Goal: Transaction & Acquisition: Download file/media

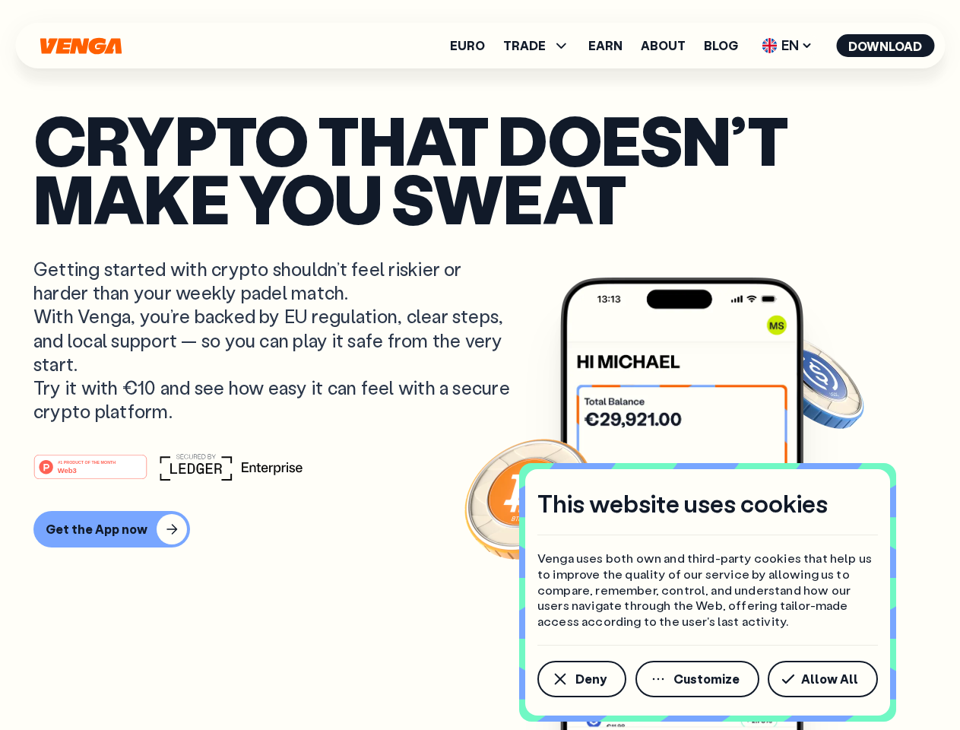
click at [480, 365] on p "Getting started with crypto shouldn’t feel riskier or harder than your weekly p…" at bounding box center [273, 340] width 481 height 166
click at [581, 679] on span "Deny" at bounding box center [591, 679] width 31 height 12
click at [699, 679] on img at bounding box center [681, 532] width 243 height 509
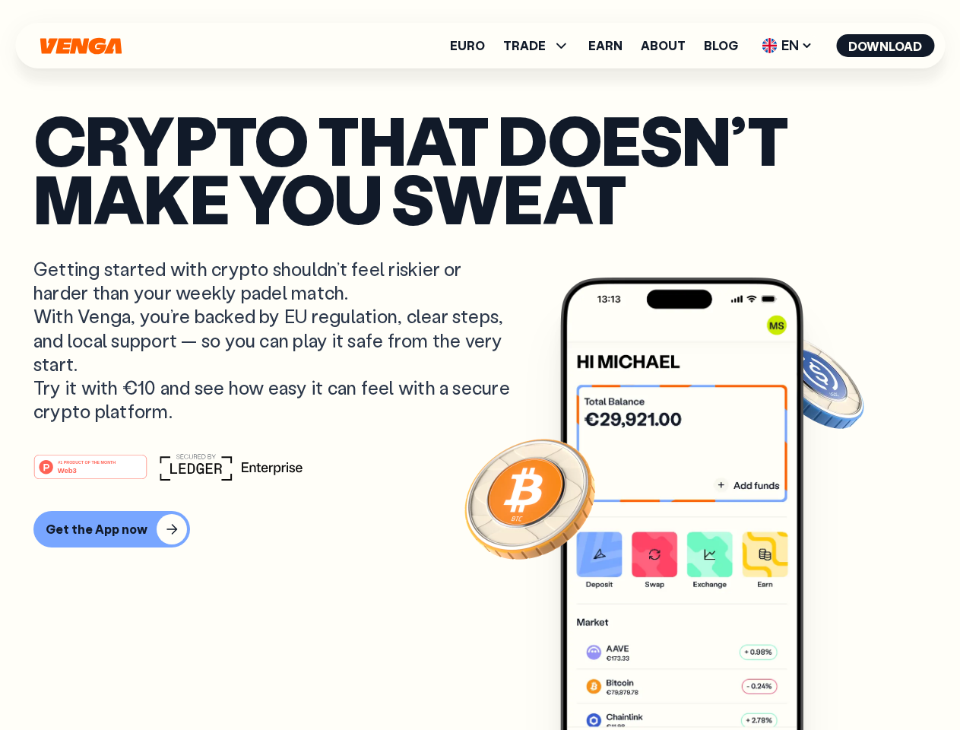
click at [826, 679] on article "Crypto that doesn’t make you sweat Getting started with crypto shouldn’t feel r…" at bounding box center [479, 395] width 893 height 570
click at [541, 46] on span "TRADE" at bounding box center [524, 46] width 43 height 12
click at [788, 46] on span "EN" at bounding box center [788, 45] width 62 height 24
click at [886, 46] on button "Download" at bounding box center [885, 45] width 98 height 23
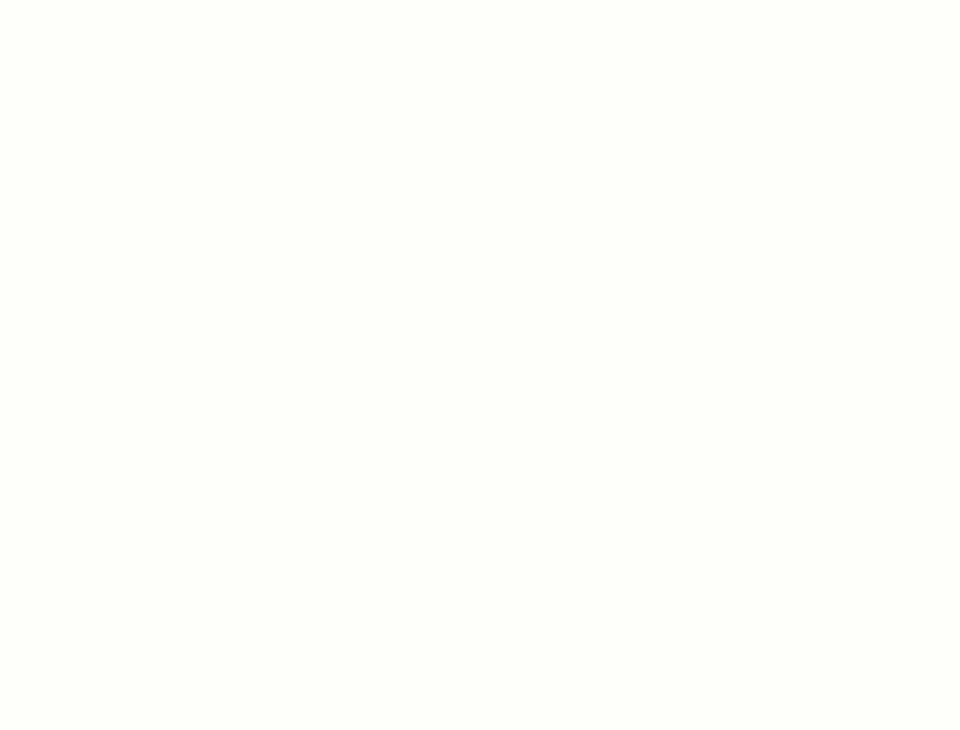
click at [93, 0] on html "This website uses cookies Venga uses both own and third-party cookies that help…" at bounding box center [480, 0] width 960 height 0
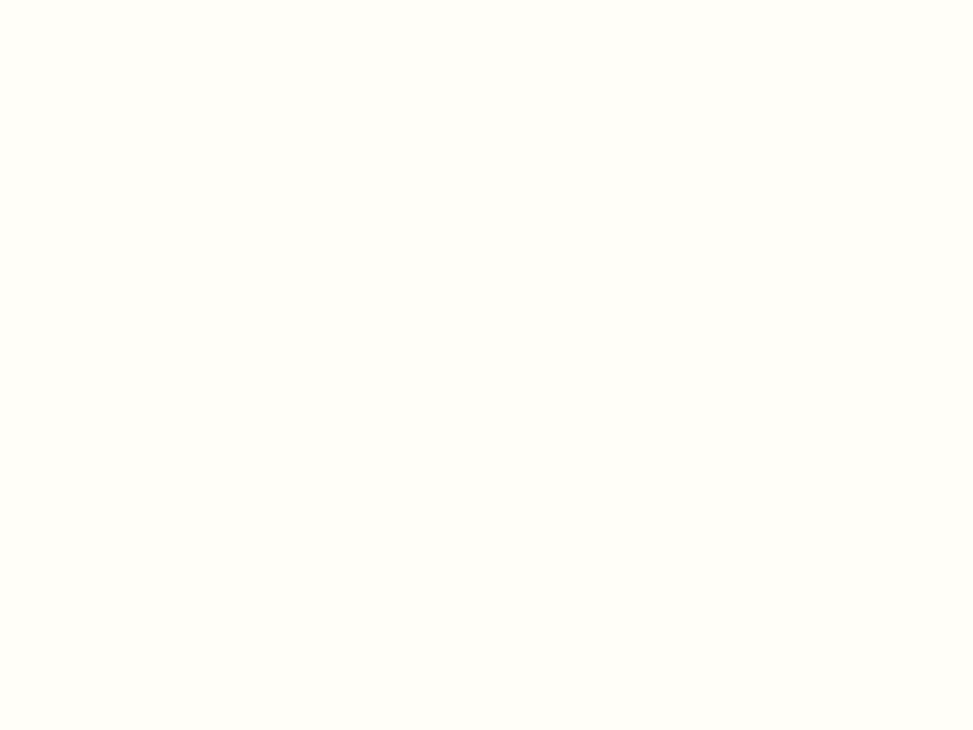
click at [93, 0] on html "This website uses cookies Venga uses both own and third-party cookies that help…" at bounding box center [486, 0] width 973 height 0
